Goal: Information Seeking & Learning: Learn about a topic

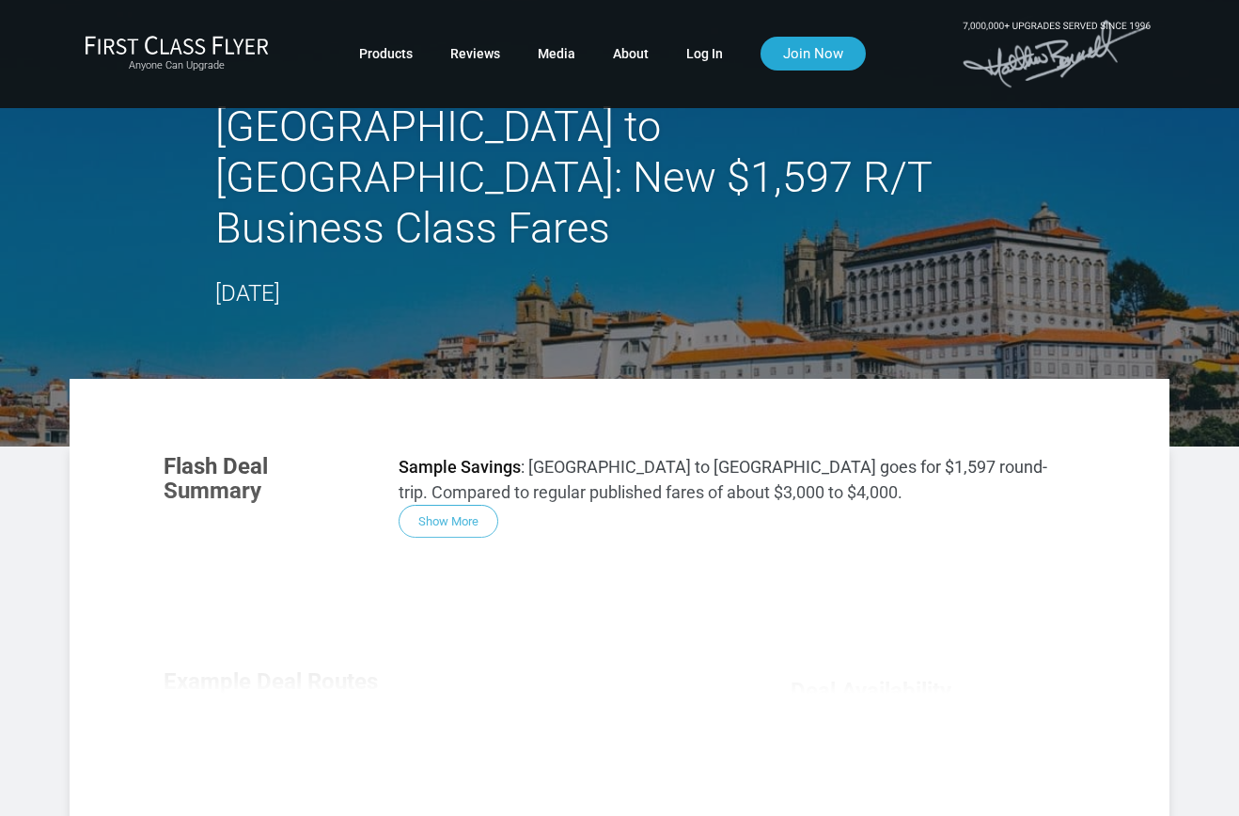
click at [435, 477] on div "Flash Deal Summary Sample Savings : Toronto to Lisbon goes for $1,597 round-tri…" at bounding box center [619, 691] width 949 height 512
click at [444, 464] on div "Flash Deal Summary Sample Savings : Toronto to Lisbon goes for $1,597 round-tri…" at bounding box center [619, 691] width 949 height 512
click at [447, 463] on div "Flash Deal Summary Sample Savings : Toronto to Lisbon goes for $1,597 round-tri…" at bounding box center [619, 691] width 949 height 512
click at [479, 247] on div "Canada to Portugal: New $1,597 R/T Business Class Fares March 27, 2022" at bounding box center [619, 206] width 808 height 210
click at [379, 49] on link "Products" at bounding box center [386, 54] width 54 height 34
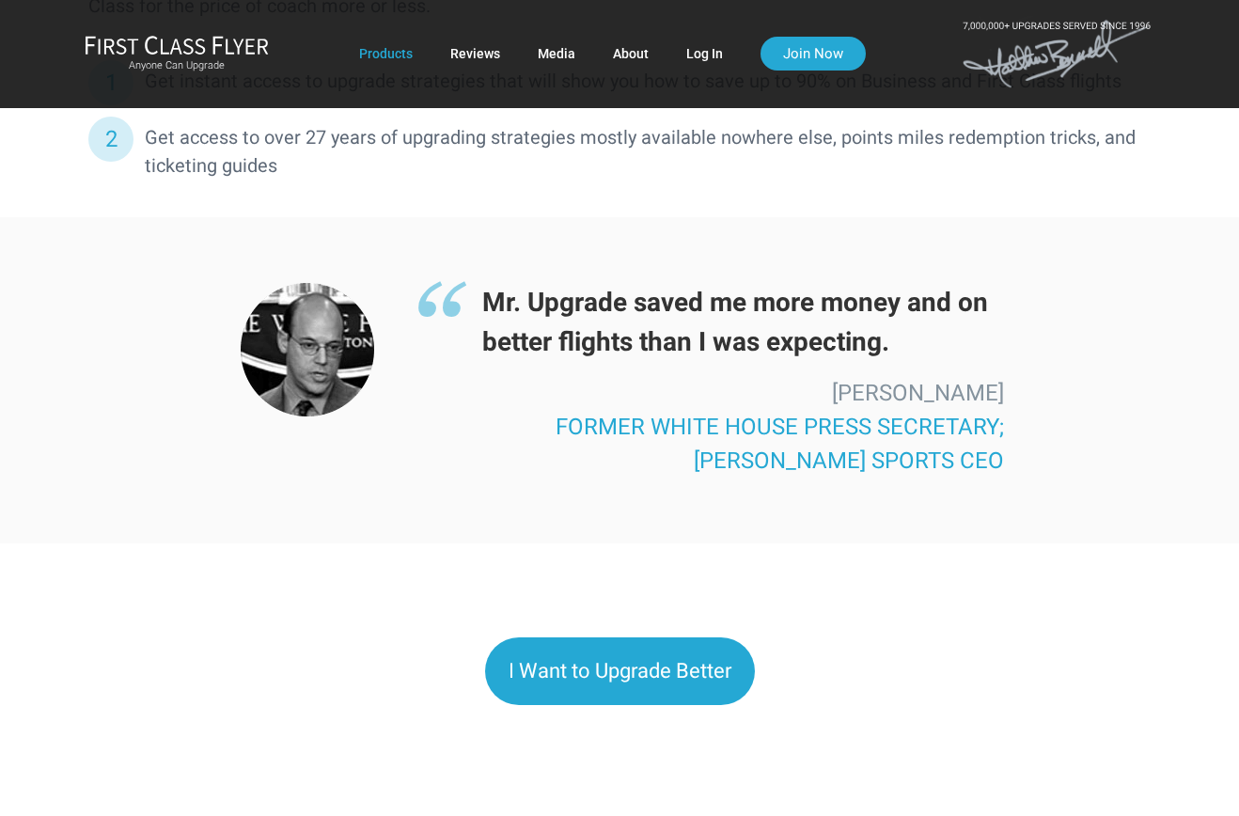
scroll to position [1353, 0]
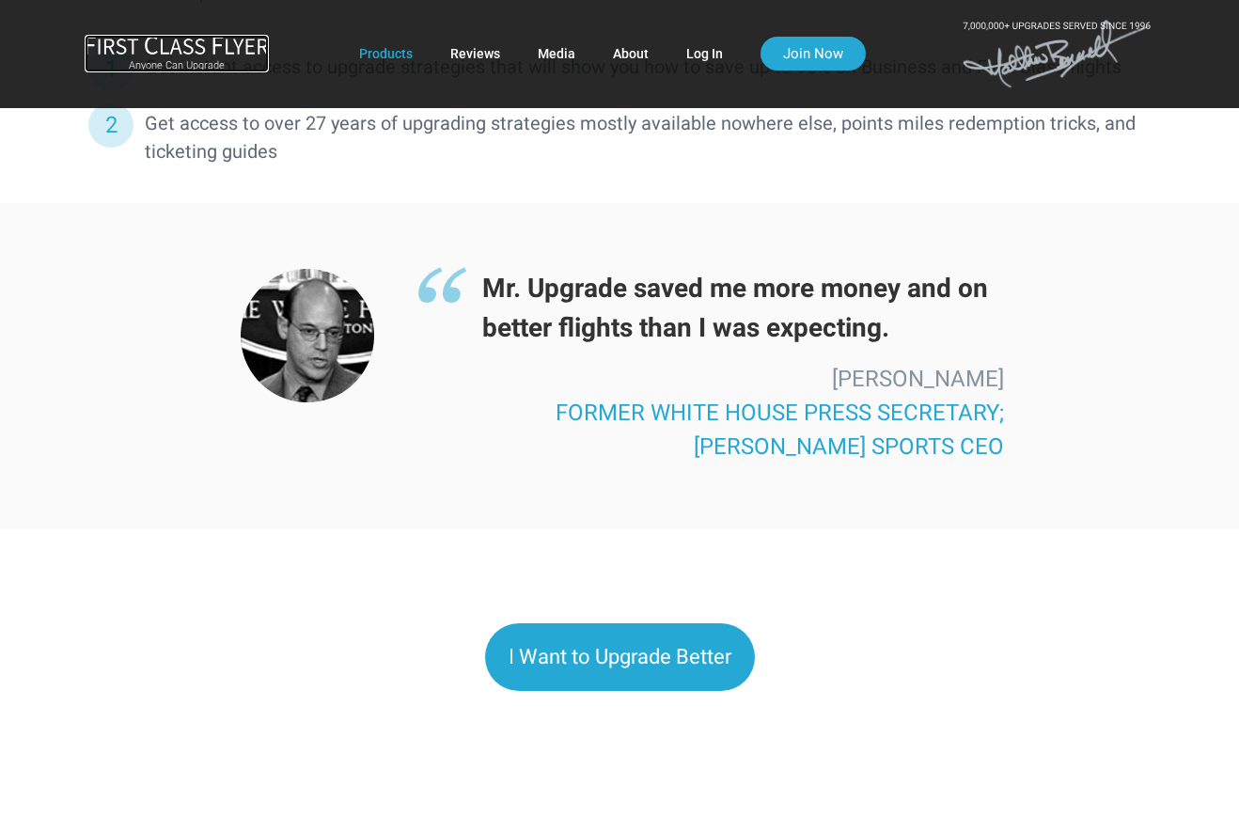
click at [214, 56] on div "Anyone Can Upgrade" at bounding box center [177, 54] width 184 height 38
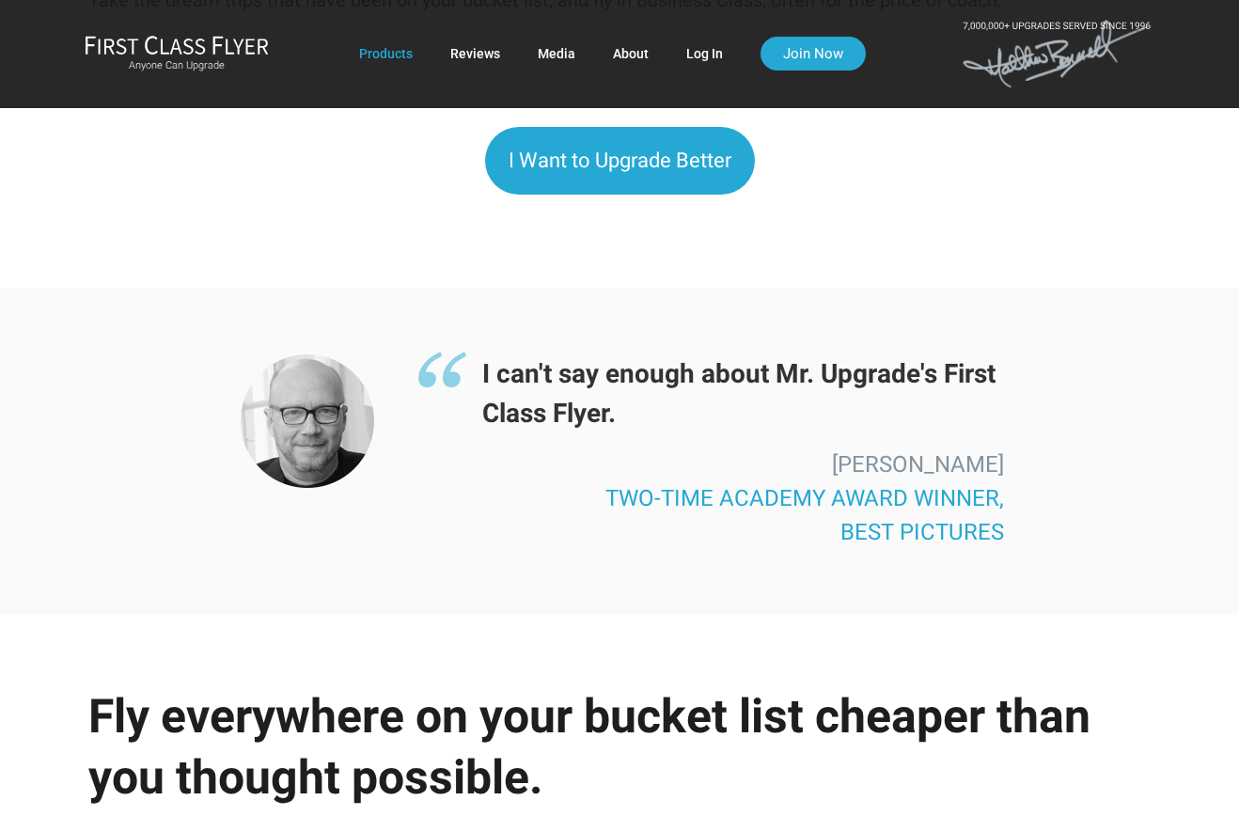
scroll to position [3101, 0]
